Goal: Transaction & Acquisition: Download file/media

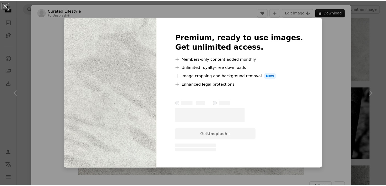
scroll to position [6264, 0]
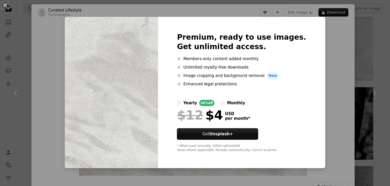
click at [318, 58] on div "An X shape Premium, ready to use images. Get unlimited access. A plus sign Memb…" at bounding box center [195, 93] width 390 height 186
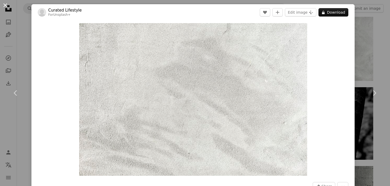
click at [6, 6] on button "An X shape" at bounding box center [5, 5] width 6 height 6
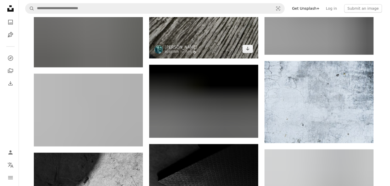
scroll to position [8360, 0]
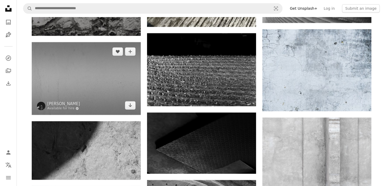
click at [109, 92] on img at bounding box center [86, 78] width 109 height 73
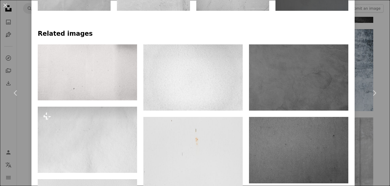
scroll to position [341, 0]
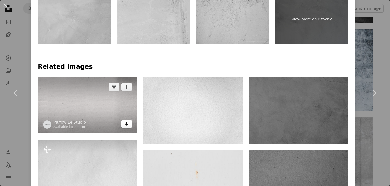
click at [126, 124] on icon "Arrow pointing down" at bounding box center [126, 123] width 4 height 6
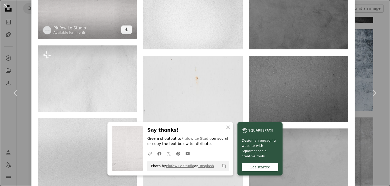
scroll to position [446, 0]
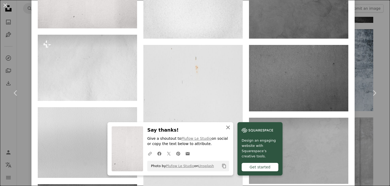
click at [227, 124] on icon "An X shape" at bounding box center [228, 127] width 6 height 6
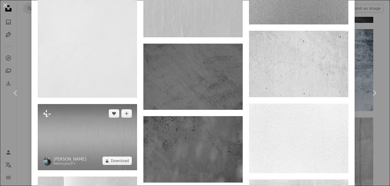
scroll to position [970, 0]
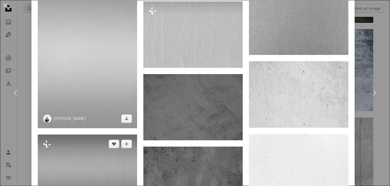
click at [106, 100] on img at bounding box center [87, 53] width 99 height 149
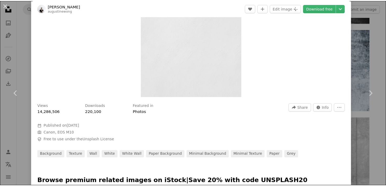
scroll to position [26, 0]
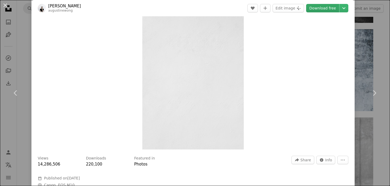
click at [323, 8] on link "Download free" at bounding box center [322, 8] width 33 height 8
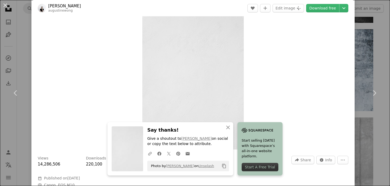
drag, startPoint x: 6, startPoint y: 4, endPoint x: 26, endPoint y: 15, distance: 22.9
click at [6, 4] on button "An X shape" at bounding box center [5, 5] width 6 height 6
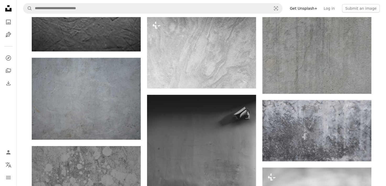
scroll to position [15070, 0]
